Goal: Information Seeking & Learning: Learn about a topic

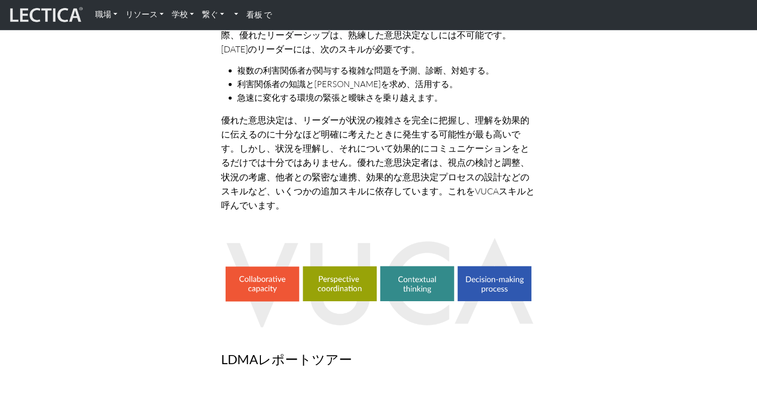
scroll to position [504, 0]
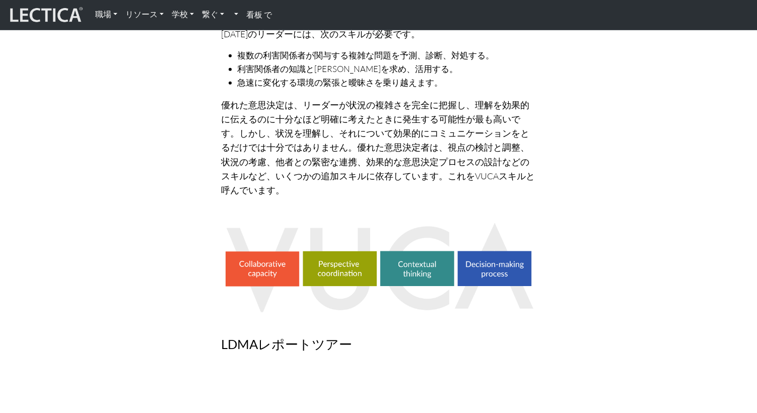
click at [264, 221] on img at bounding box center [379, 266] width 314 height 91
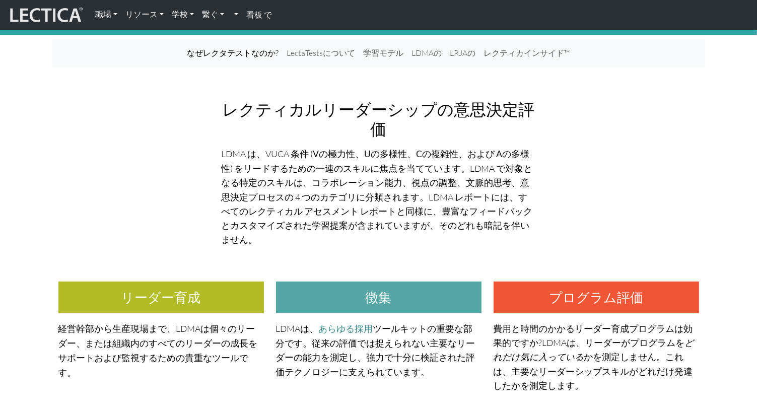
scroll to position [0, 0]
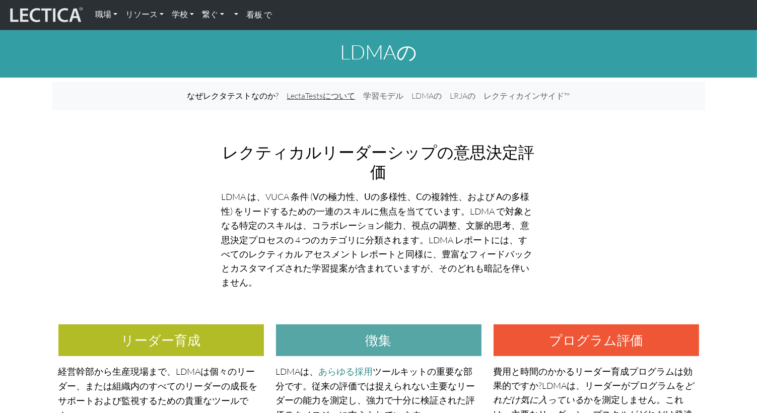
click at [331, 94] on link "LectaTestsについて" at bounding box center [321, 96] width 77 height 21
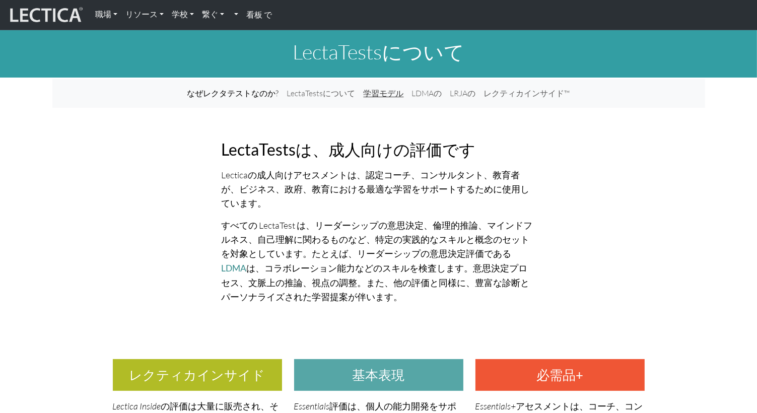
click at [377, 89] on link "学習モデル" at bounding box center [384, 93] width 48 height 21
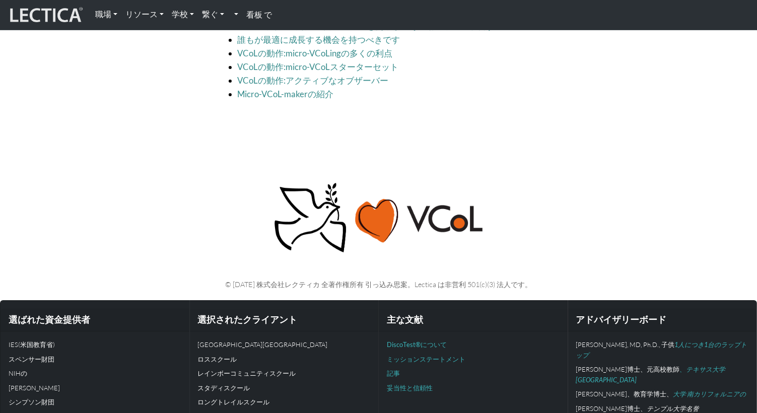
scroll to position [3230, 0]
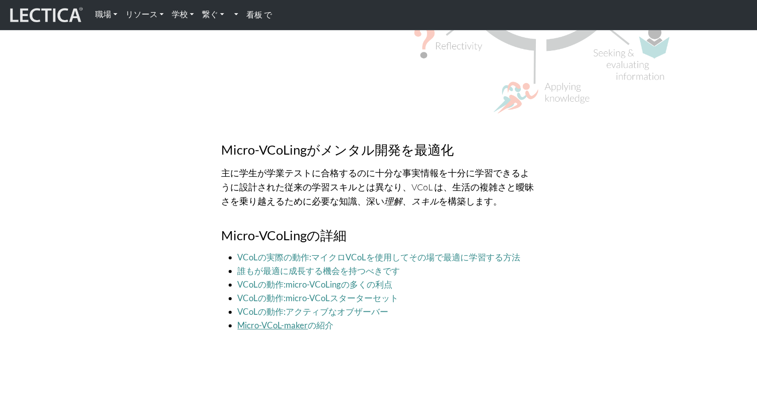
click at [297, 320] on link "Micro-VCoL-maker" at bounding box center [273, 325] width 71 height 11
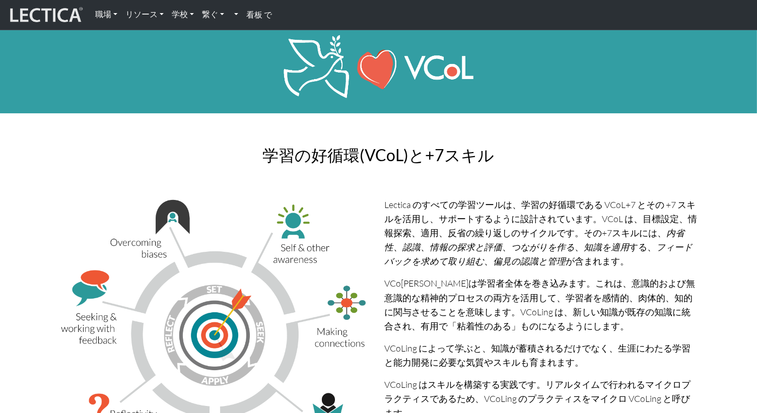
scroll to position [0, 0]
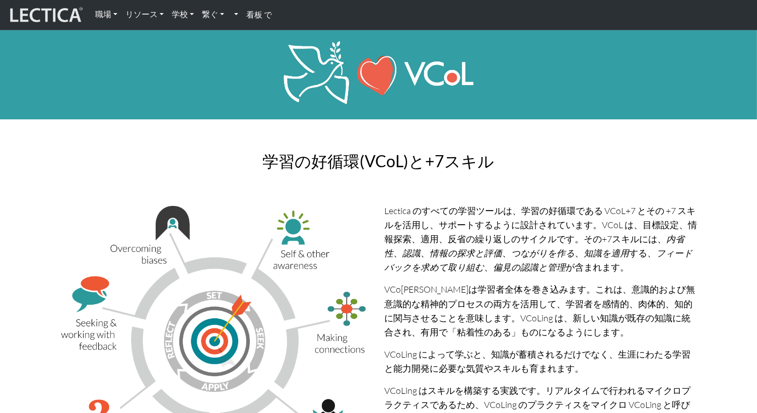
click at [248, 12] on strong "看板 で" at bounding box center [259, 15] width 26 height 10
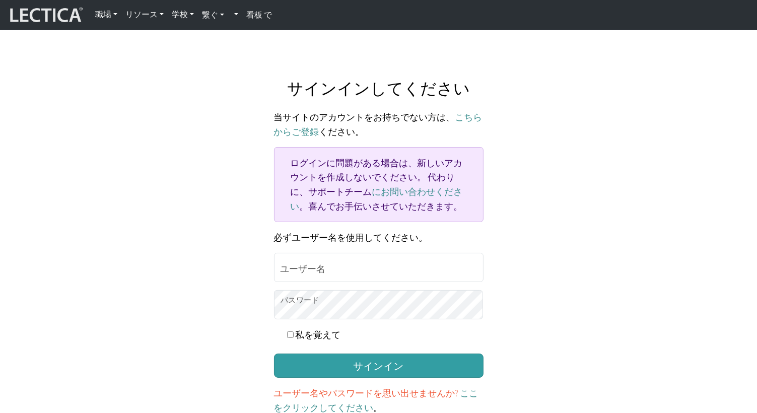
click at [210, 14] on link "繋ぐ" at bounding box center [213, 14] width 30 height 21
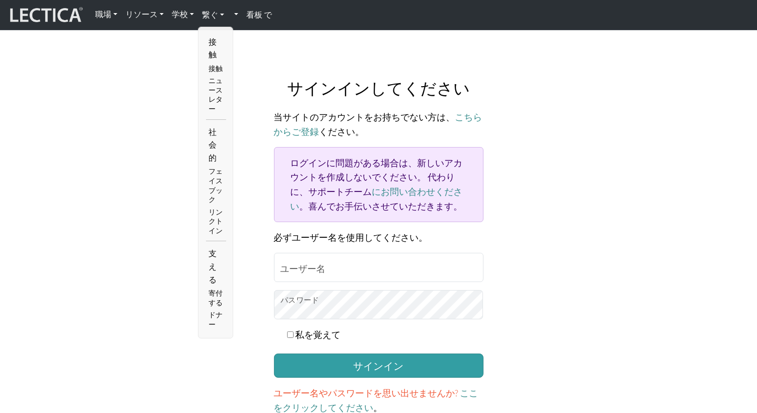
click at [212, 14] on link "繋ぐ" at bounding box center [213, 14] width 30 height 21
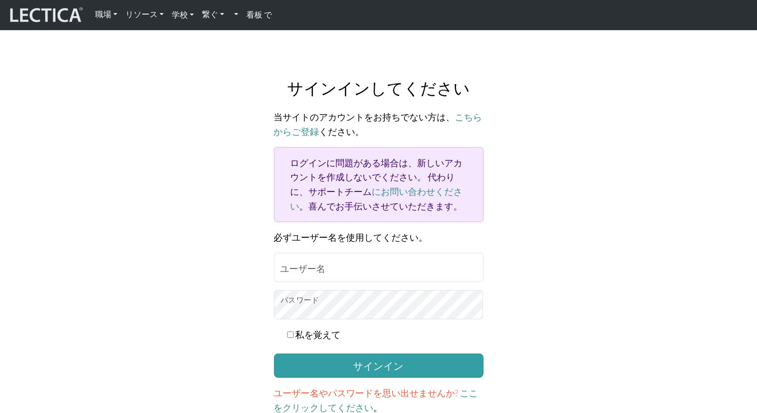
click at [186, 14] on link "学校" at bounding box center [183, 14] width 30 height 21
